Goal: Information Seeking & Learning: Learn about a topic

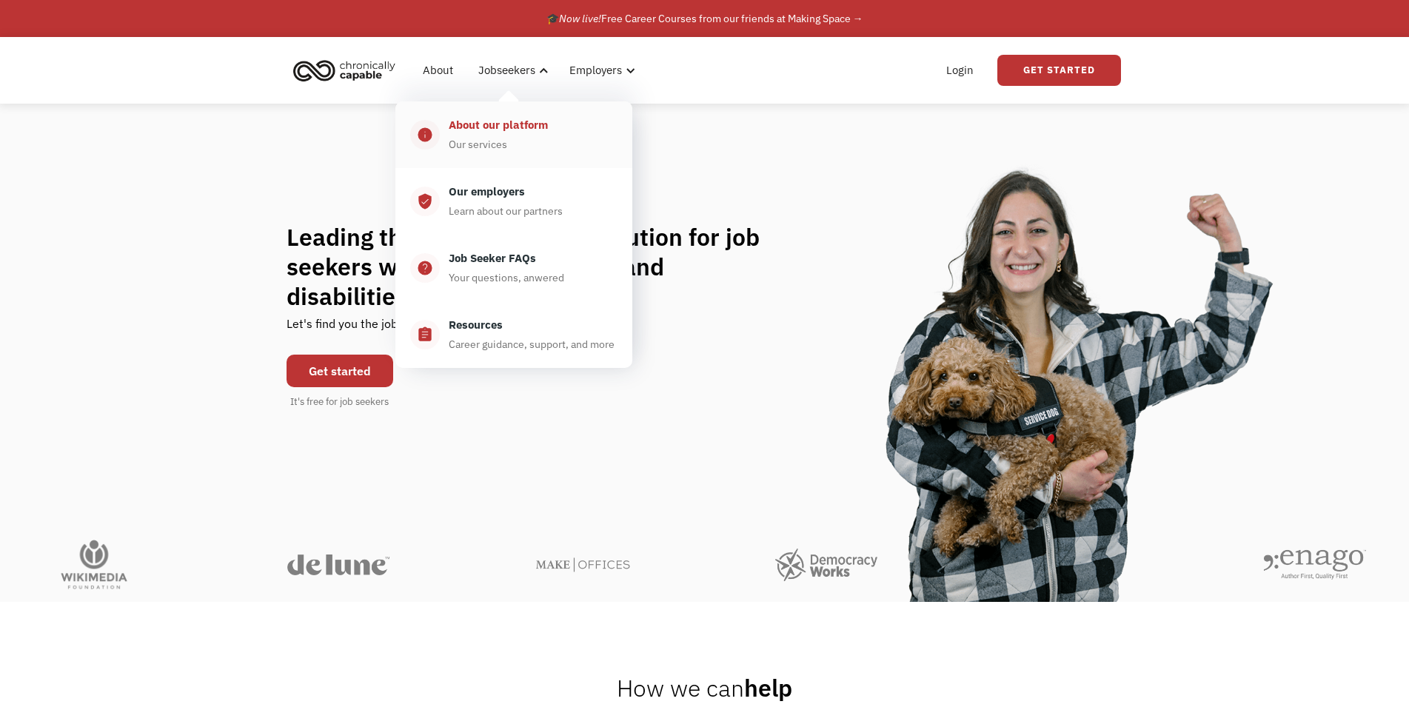
click at [490, 127] on div "About our platform" at bounding box center [498, 125] width 99 height 18
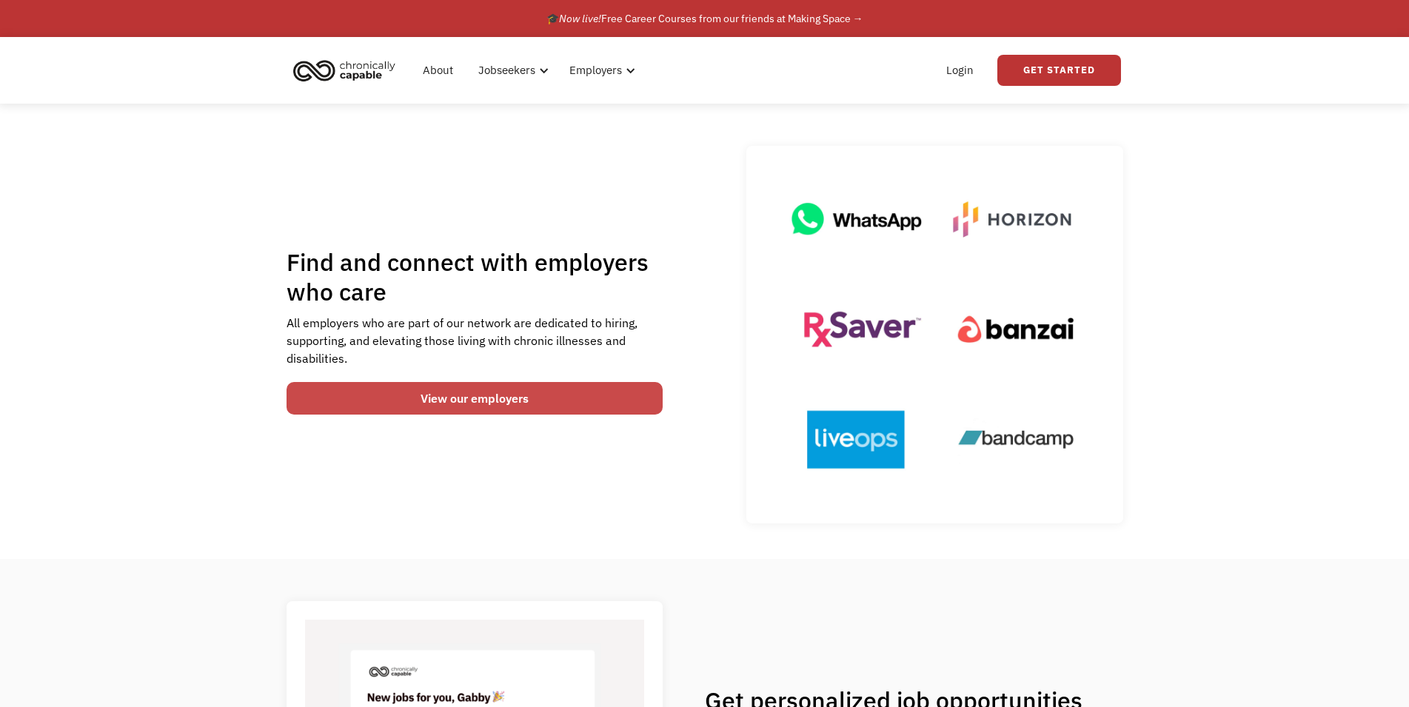
scroll to position [75, 0]
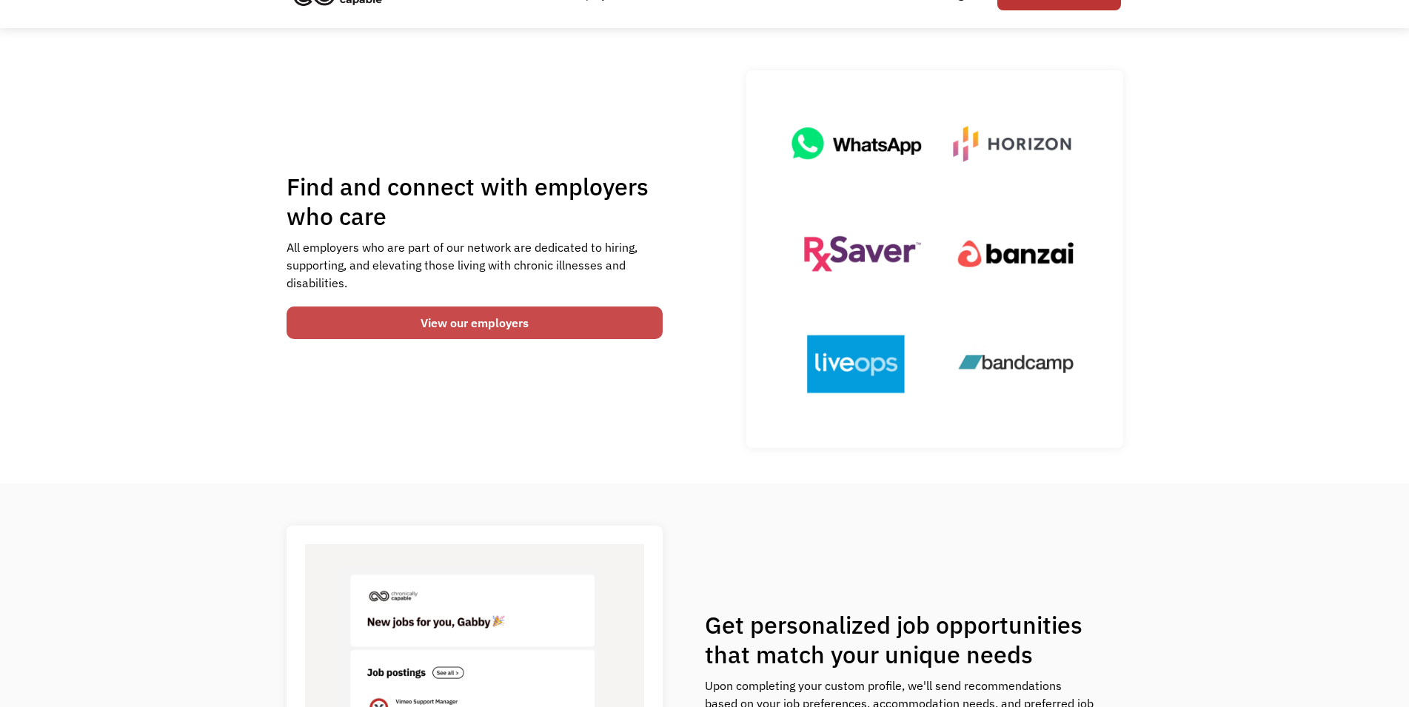
click at [480, 326] on link "View our employers" at bounding box center [474, 322] width 377 height 33
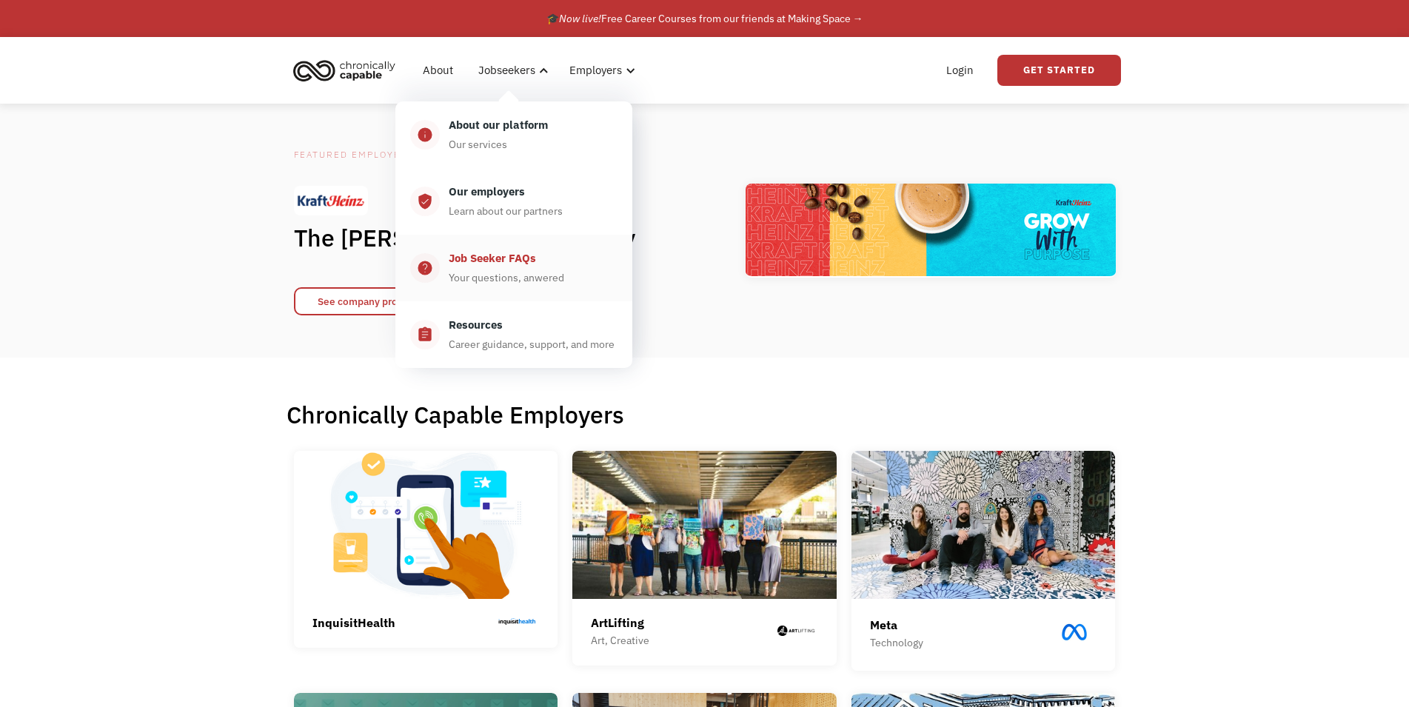
click at [504, 254] on div "Job Seeker FAQs" at bounding box center [492, 258] width 87 height 18
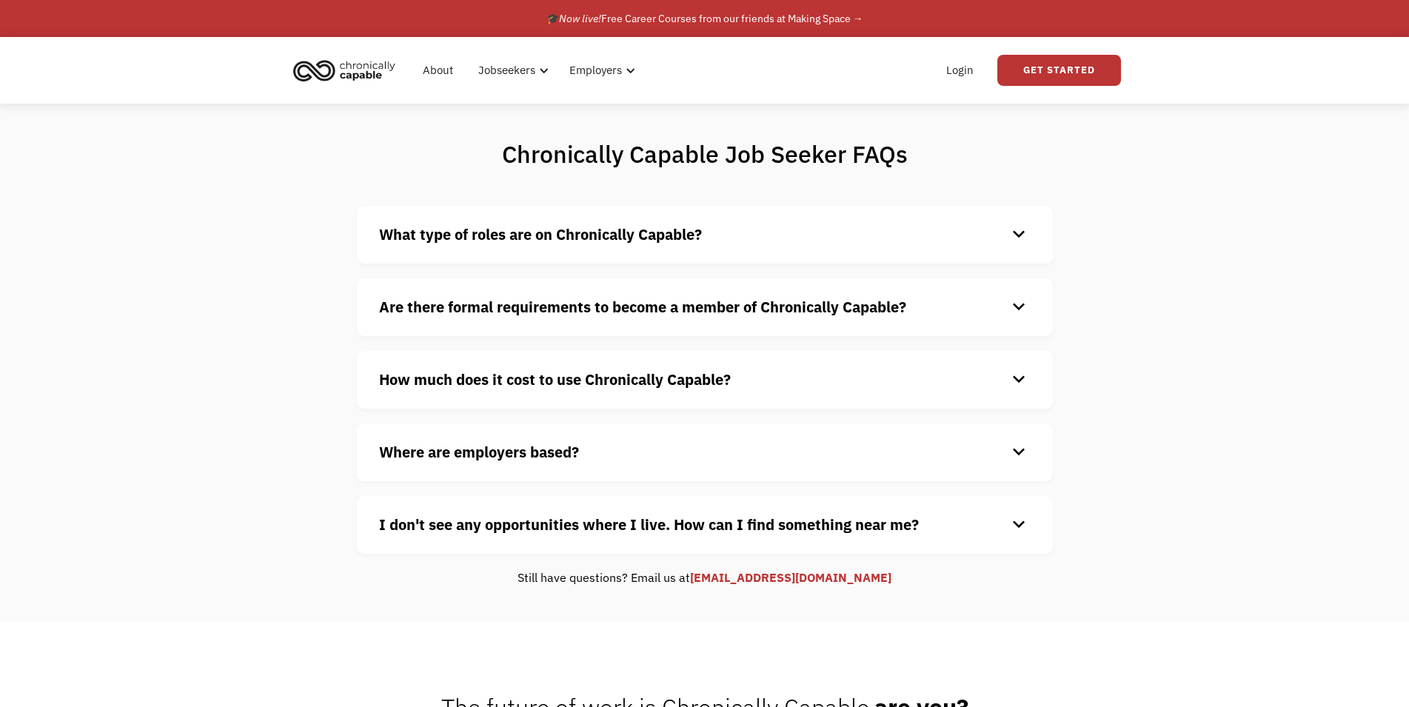
click at [1013, 241] on div "keyboard_arrow_down" at bounding box center [1019, 235] width 24 height 22
